Goal: Answer question/provide support

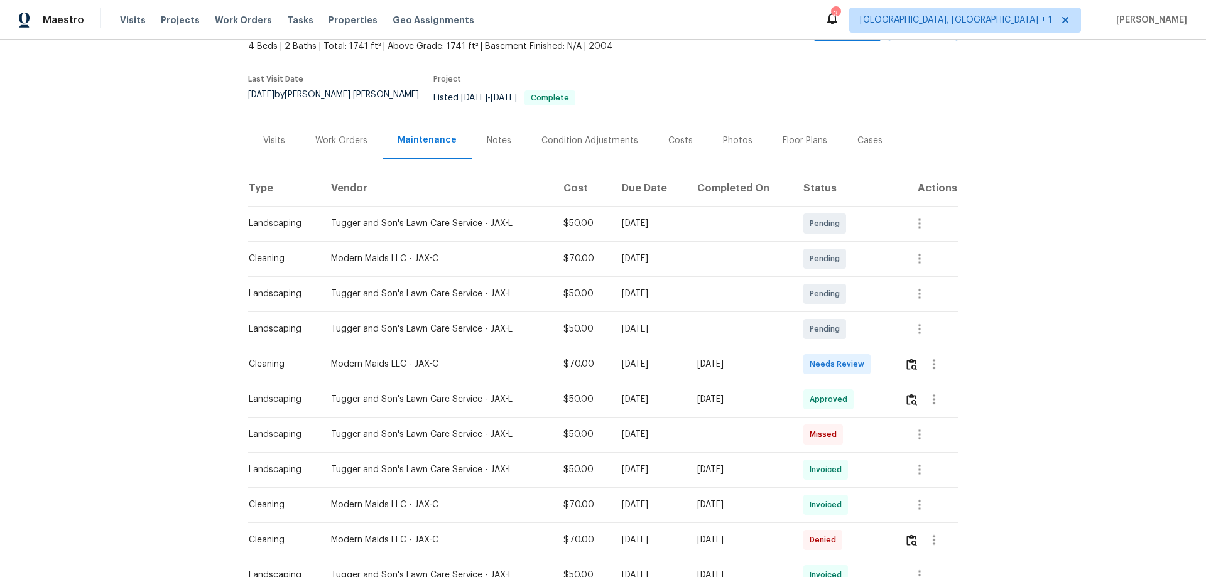
scroll to position [189, 0]
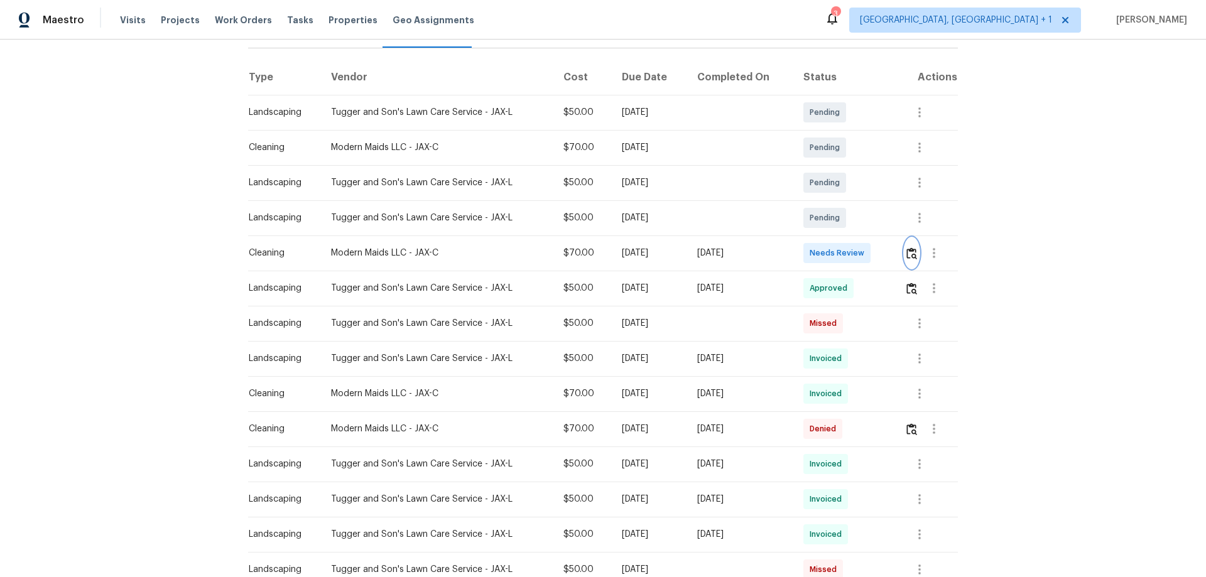
click at [907, 238] on button "button" at bounding box center [912, 253] width 14 height 30
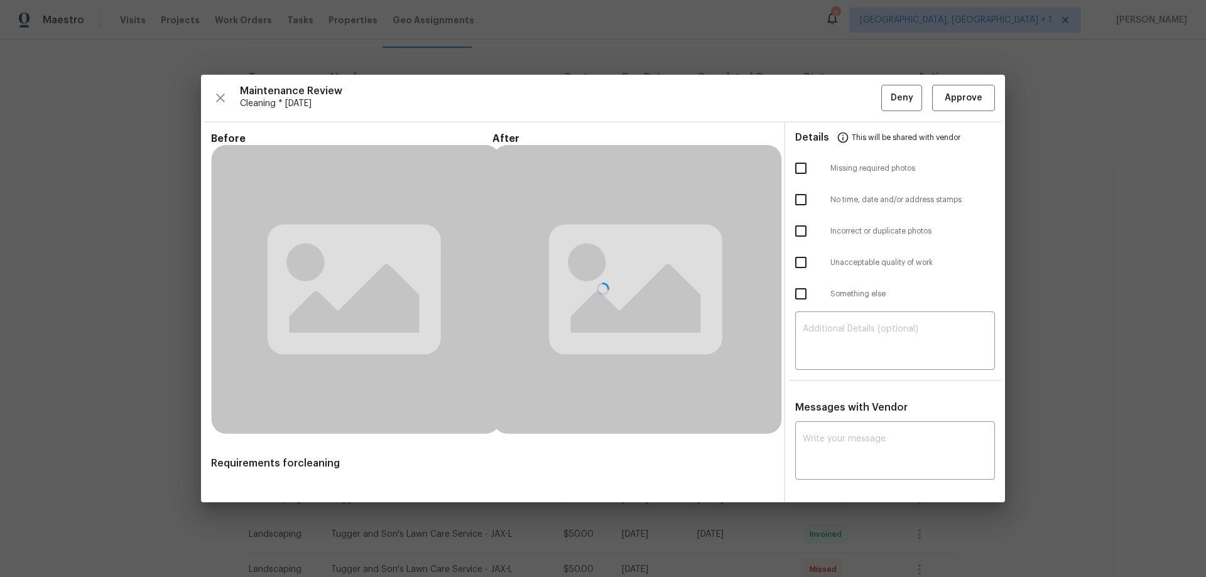
click at [842, 327] on div "Details This will be shared with vendor Missing required photos No time, date a…" at bounding box center [895, 313] width 220 height 380
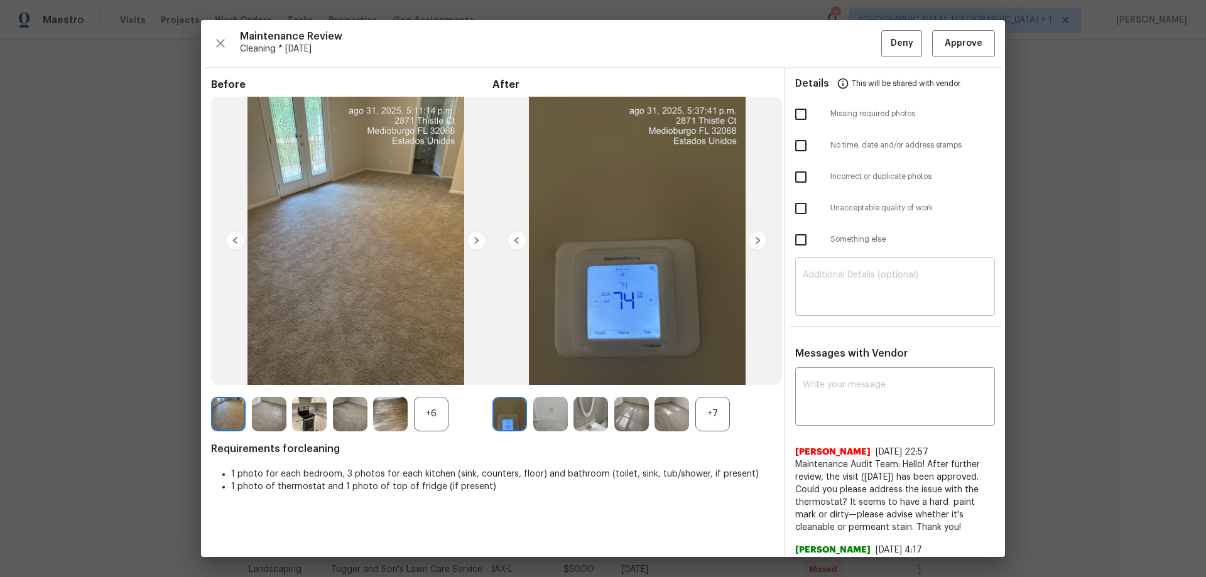
click at [845, 288] on textarea at bounding box center [895, 288] width 185 height 35
paste textarea "[PERSON_NAME]"
type textarea "[PERSON_NAME]"
click at [839, 387] on textarea at bounding box center [895, 398] width 185 height 35
paste textarea "[PERSON_NAME]"
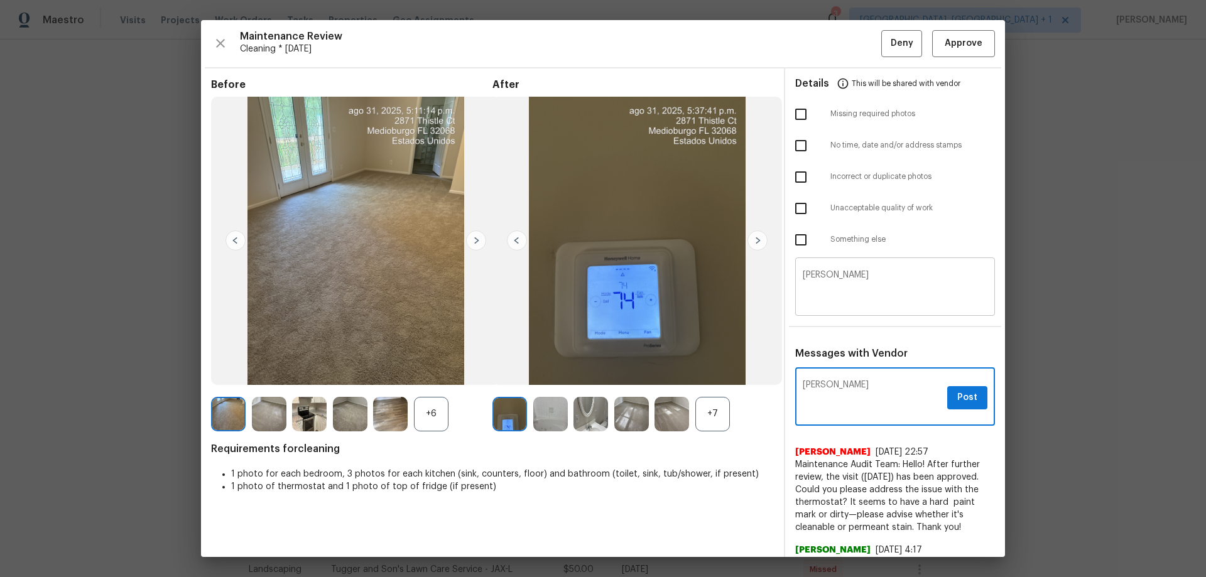
type textarea "[PERSON_NAME]"
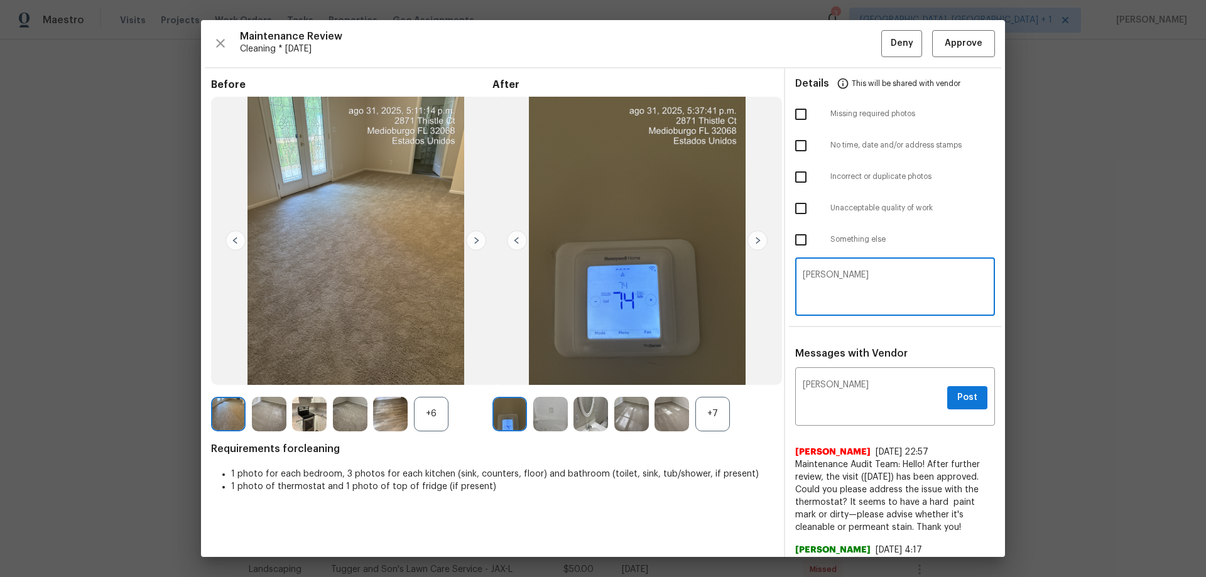
click at [893, 275] on textarea "[PERSON_NAME]" at bounding box center [895, 288] width 185 height 35
click at [872, 381] on textarea "[PERSON_NAME]" at bounding box center [872, 398] width 139 height 35
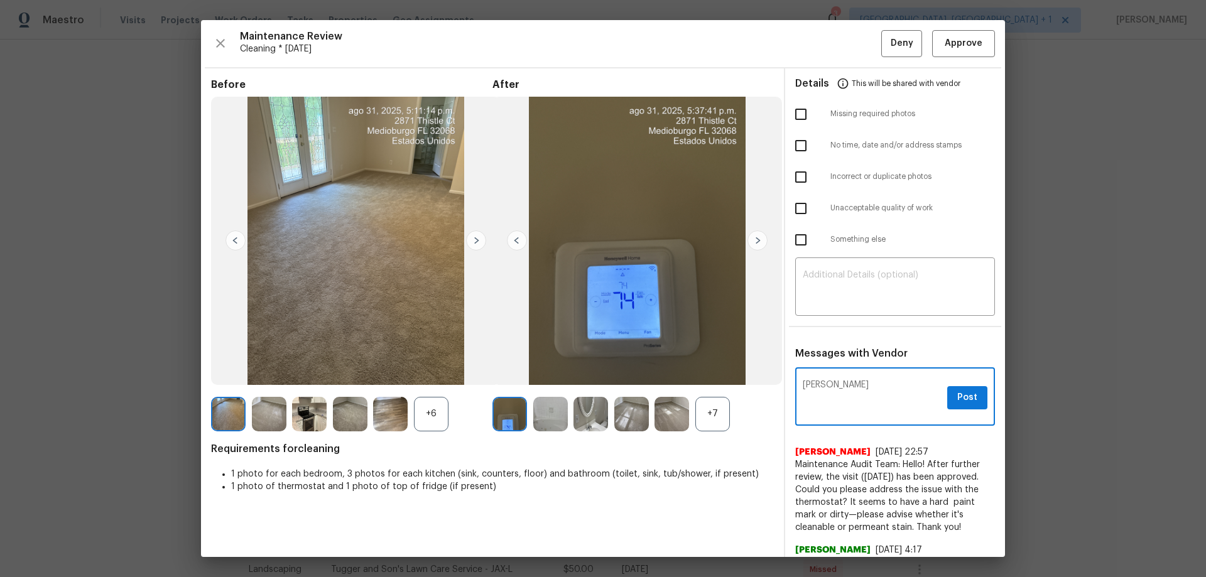
click at [872, 381] on textarea "[PERSON_NAME]" at bounding box center [872, 398] width 139 height 35
type textarea "P"
click at [882, 283] on textarea at bounding box center [895, 288] width 185 height 35
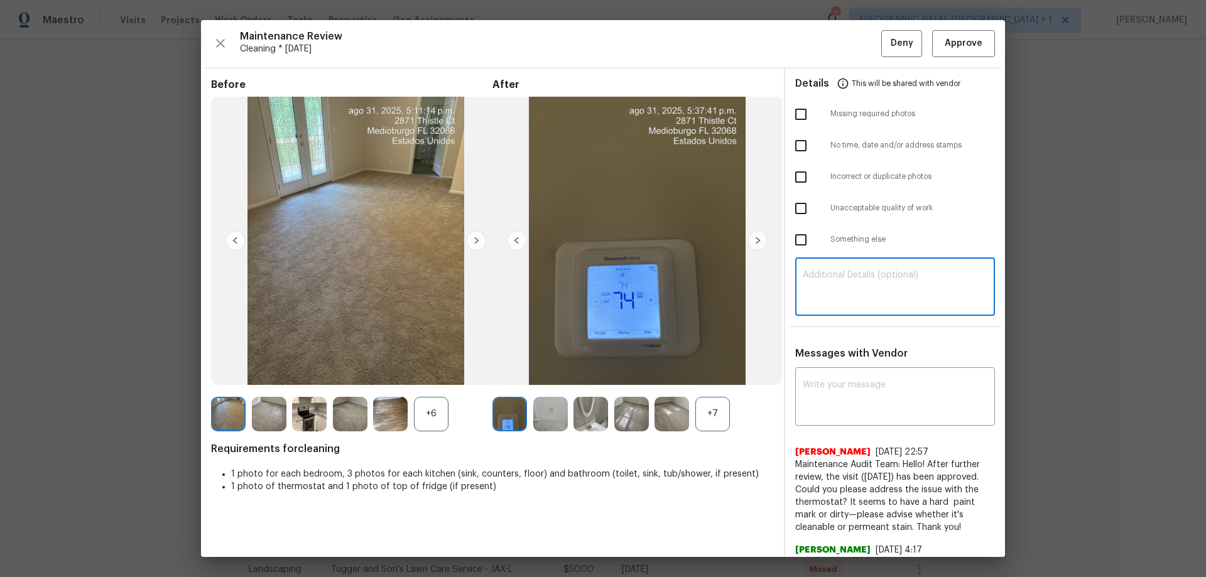
paste textarea "Maintenance Audit Team: Hello! Unfortunately, this cleaning visit completed on …"
type textarea "Maintenance Audit Team: Hello! Unfortunately, this cleaning visit completed on …"
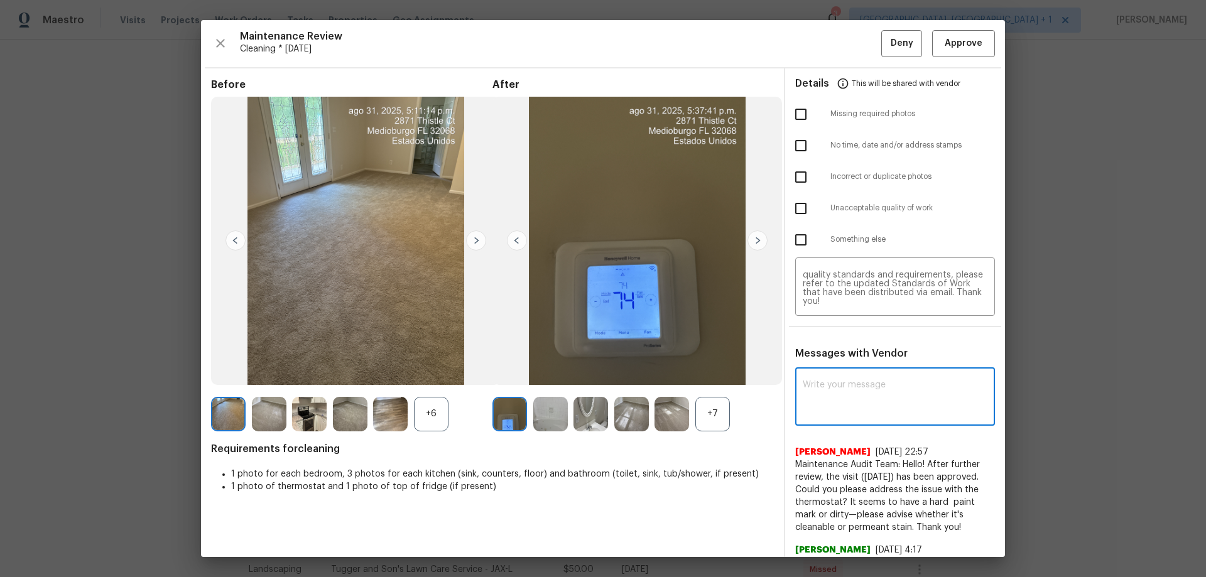
click at [823, 396] on textarea at bounding box center [895, 398] width 185 height 35
paste textarea "Maintenance Audit Team: Hello! Unfortunately, this cleaning visit completed on …"
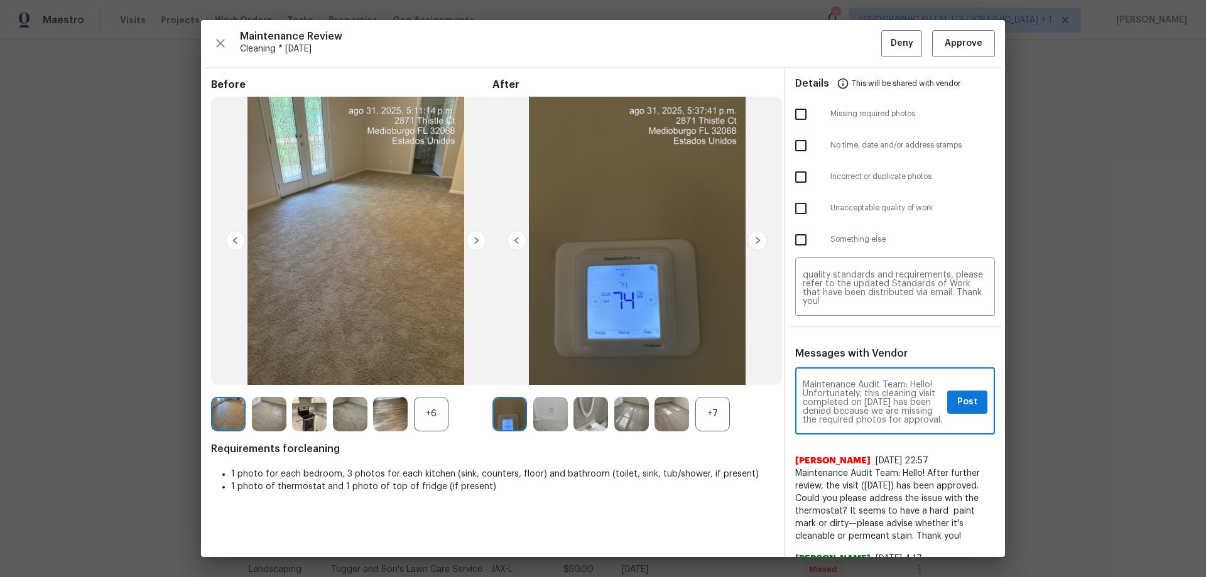
scroll to position [194, 0]
type textarea "Maintenance Audit Team: Hello! Unfortunately, this cleaning visit completed on …"
click at [793, 112] on input "checkbox" at bounding box center [801, 114] width 26 height 26
checkbox input "true"
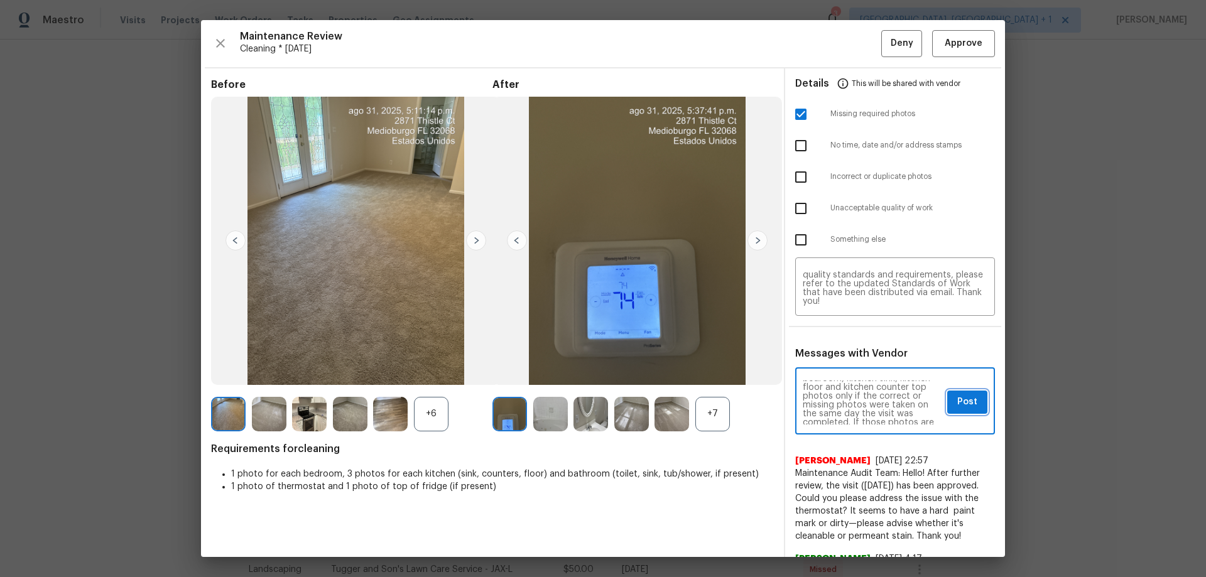
click at [969, 402] on button "Post" at bounding box center [968, 402] width 40 height 23
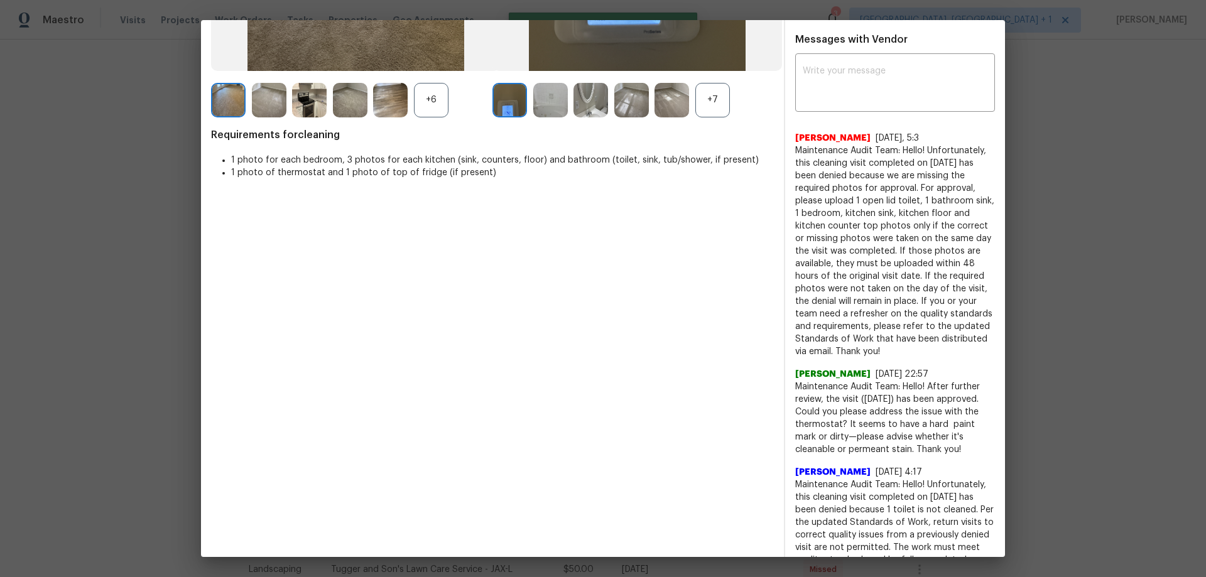
scroll to position [0, 0]
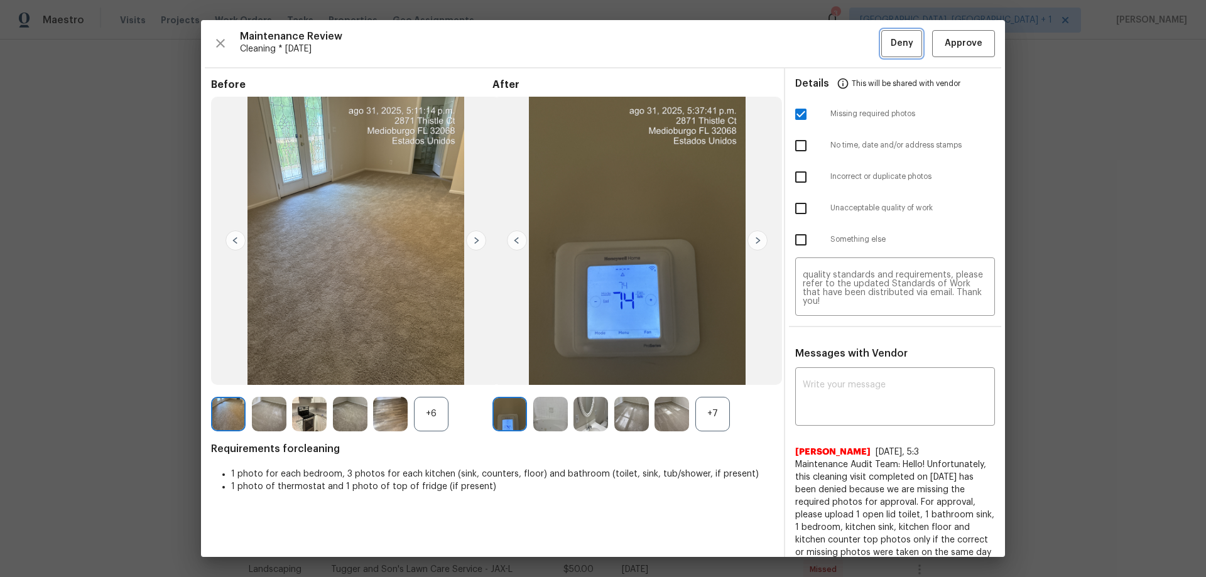
click at [904, 38] on button "Deny" at bounding box center [902, 43] width 41 height 27
